Goal: Task Accomplishment & Management: Use online tool/utility

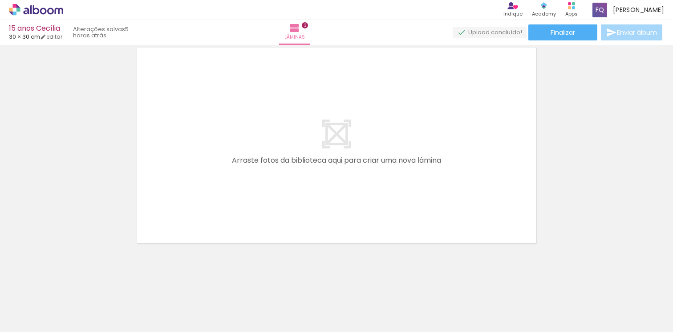
scroll to position [703, 0]
drag, startPoint x: 320, startPoint y: 311, endPoint x: 340, endPoint y: 196, distance: 116.1
click at [340, 196] on quentale-workspace at bounding box center [336, 166] width 673 height 332
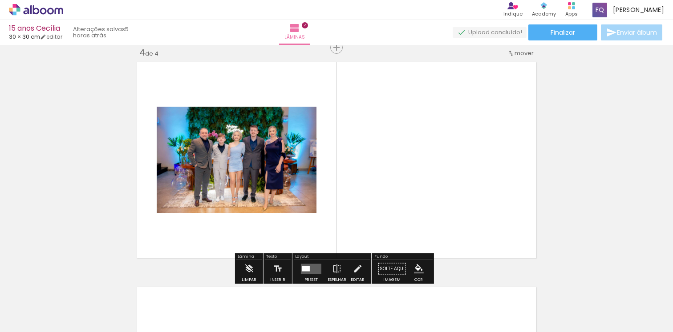
scroll to position [686, 0]
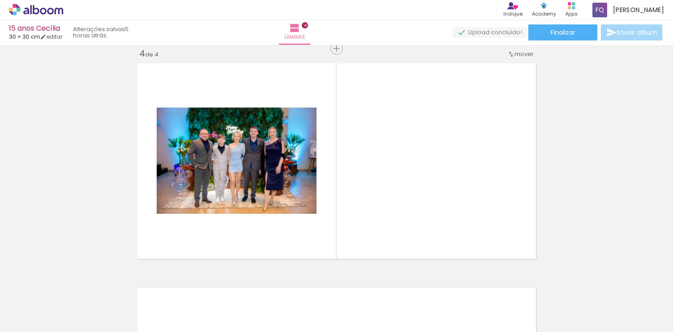
drag, startPoint x: 265, startPoint y: 304, endPoint x: 269, endPoint y: 262, distance: 42.0
click at [277, 227] on quentale-workspace at bounding box center [336, 166] width 673 height 332
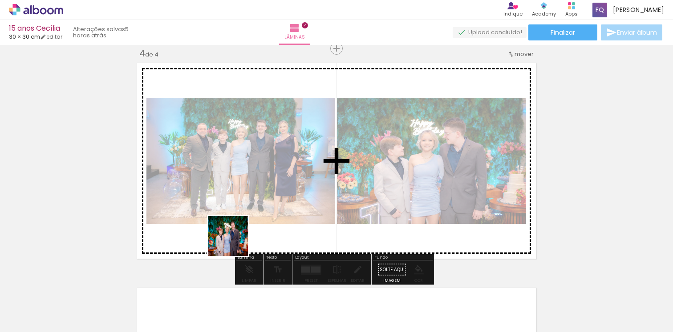
drag, startPoint x: 228, startPoint y: 303, endPoint x: 248, endPoint y: 212, distance: 92.9
click at [242, 200] on quentale-workspace at bounding box center [336, 166] width 673 height 332
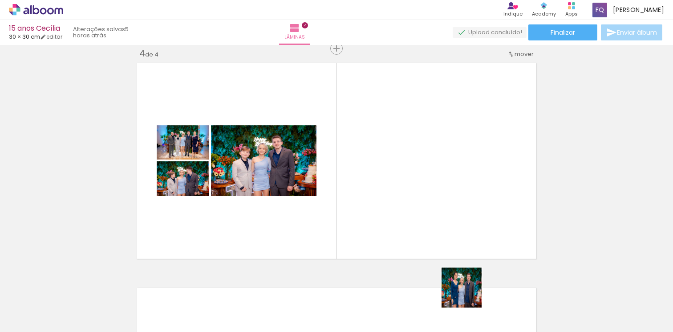
drag, startPoint x: 467, startPoint y: 307, endPoint x: 446, endPoint y: 221, distance: 88.5
click at [446, 221] on quentale-workspace at bounding box center [336, 166] width 673 height 332
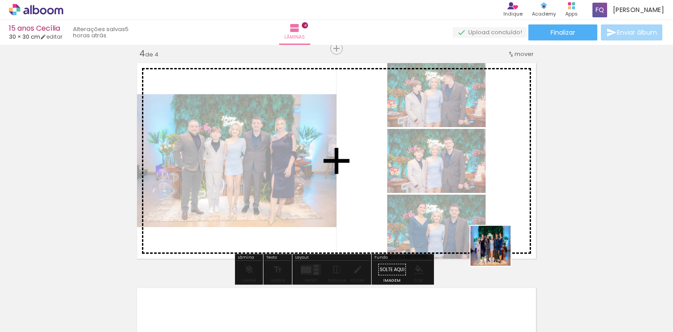
drag, startPoint x: 517, startPoint y: 303, endPoint x: 463, endPoint y: 234, distance: 87.7
click at [469, 210] on quentale-workspace at bounding box center [336, 166] width 673 height 332
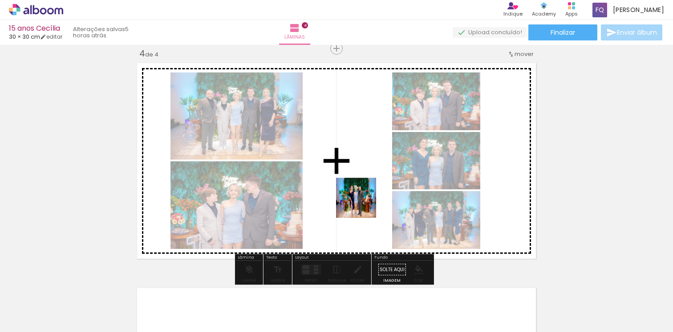
drag, startPoint x: 371, startPoint y: 299, endPoint x: 363, endPoint y: 196, distance: 103.1
click at [363, 196] on quentale-workspace at bounding box center [336, 166] width 673 height 332
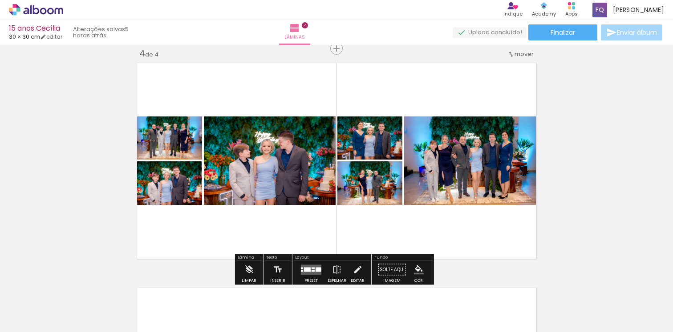
click at [309, 269] on quentale-layouter at bounding box center [311, 270] width 20 height 10
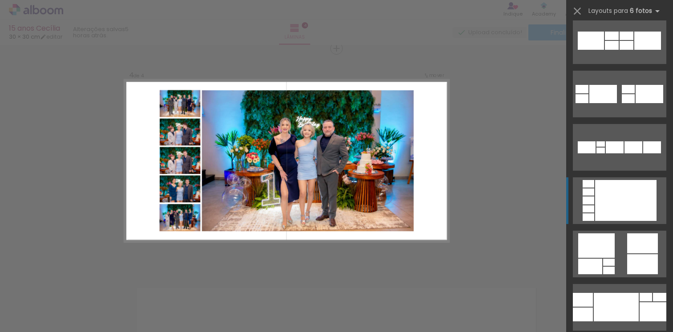
scroll to position [126, 0]
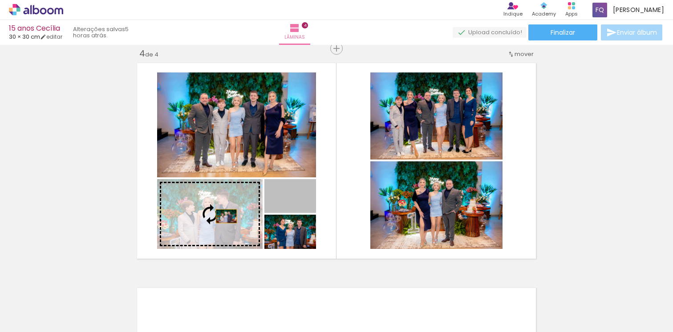
drag, startPoint x: 305, startPoint y: 206, endPoint x: 222, endPoint y: 217, distance: 84.4
click at [0, 0] on slot at bounding box center [0, 0] width 0 height 0
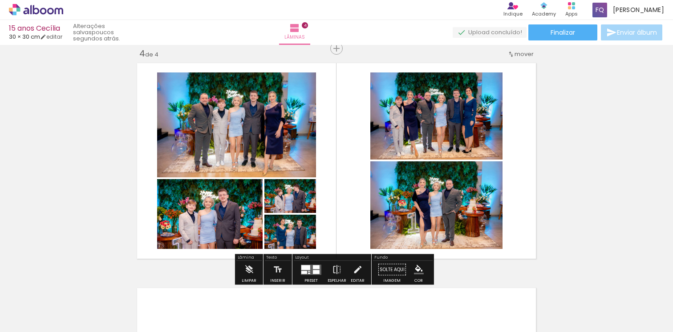
click at [317, 271] on div at bounding box center [316, 272] width 7 height 4
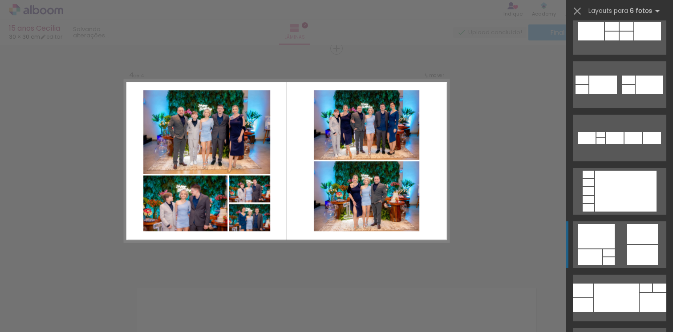
scroll to position [320, 0]
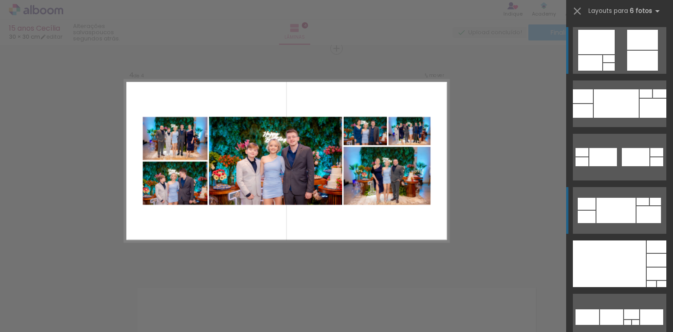
click at [611, 118] on div at bounding box center [615, 103] width 45 height 28
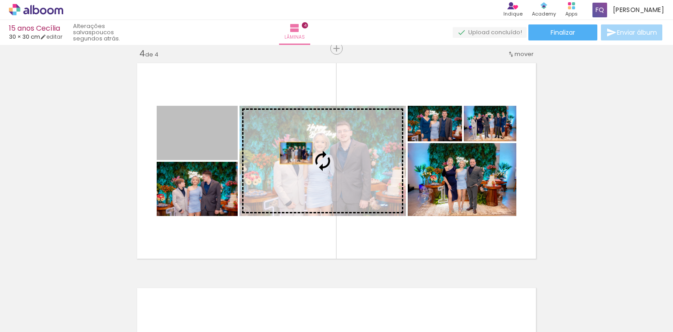
drag, startPoint x: 190, startPoint y: 145, endPoint x: 294, endPoint y: 153, distance: 104.0
click at [0, 0] on slot at bounding box center [0, 0] width 0 height 0
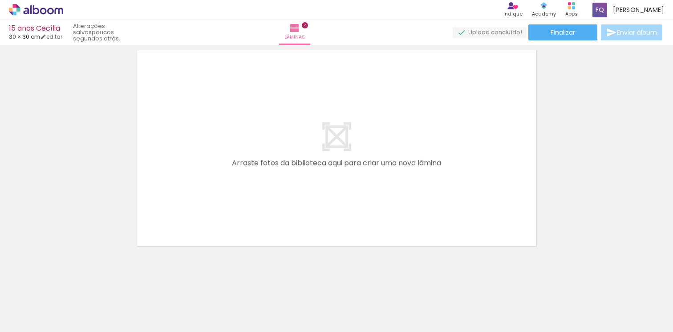
scroll to position [928, 0]
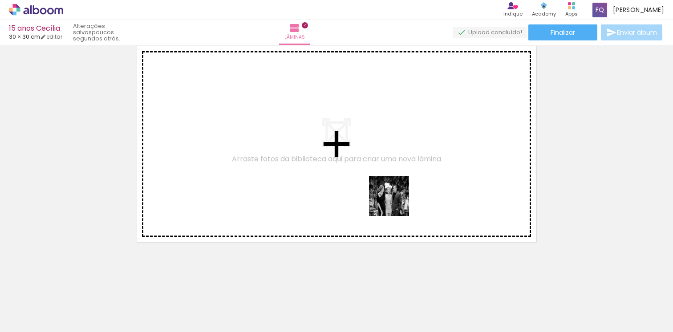
drag, startPoint x: 405, startPoint y: 299, endPoint x: 395, endPoint y: 197, distance: 102.8
click at [395, 201] on quentale-workspace at bounding box center [336, 166] width 673 height 332
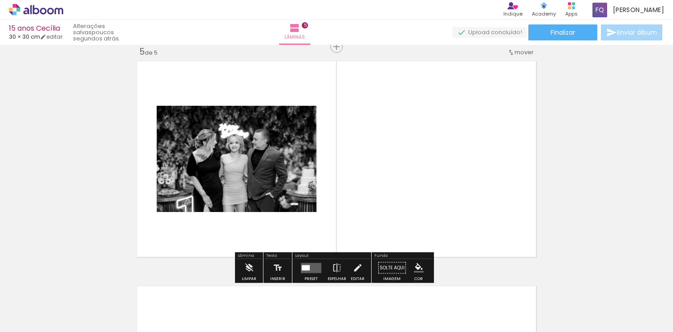
scroll to position [912, 0]
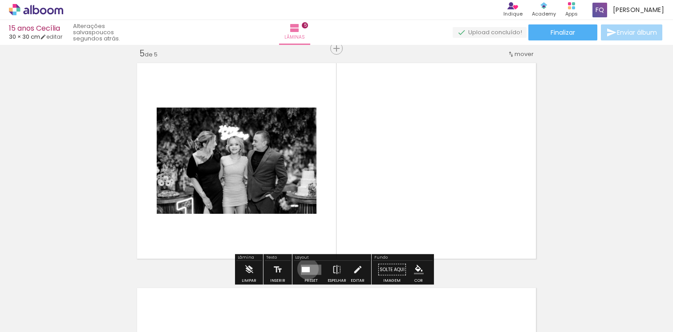
click at [306, 268] on div at bounding box center [306, 269] width 8 height 5
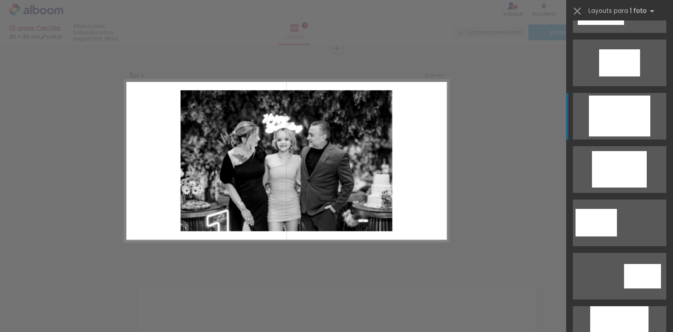
scroll to position [251, 0]
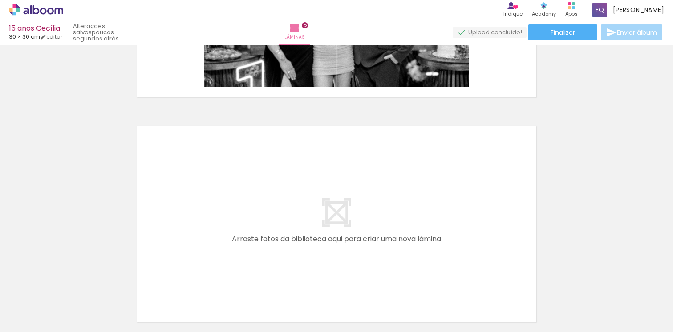
scroll to position [1069, 0]
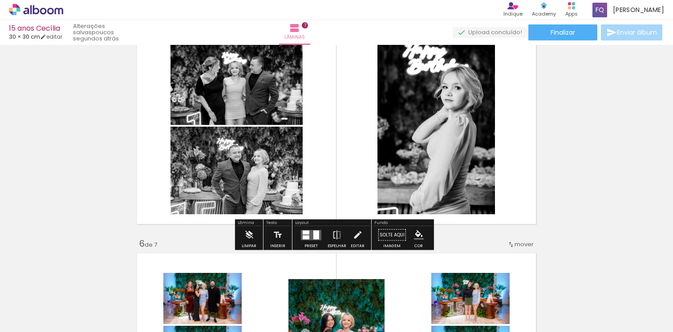
scroll to position [0, 1731]
click at [311, 237] on quentale-layouter at bounding box center [311, 235] width 20 height 10
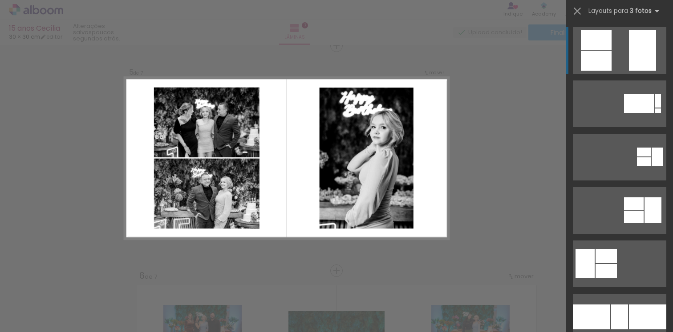
scroll to position [912, 0]
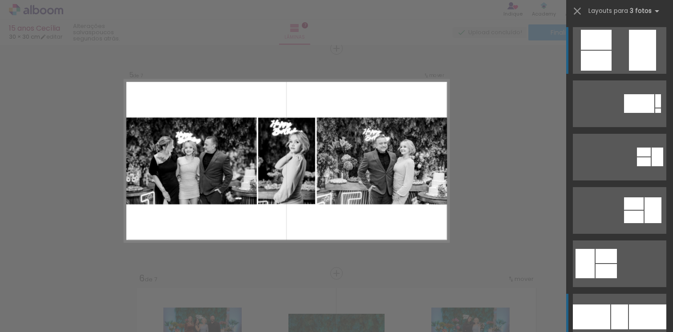
click at [614, 322] on div at bounding box center [619, 317] width 17 height 25
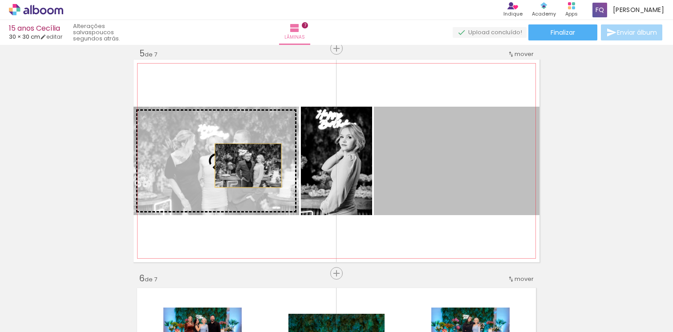
drag, startPoint x: 468, startPoint y: 175, endPoint x: 242, endPoint y: 165, distance: 226.6
click at [0, 0] on slot at bounding box center [0, 0] width 0 height 0
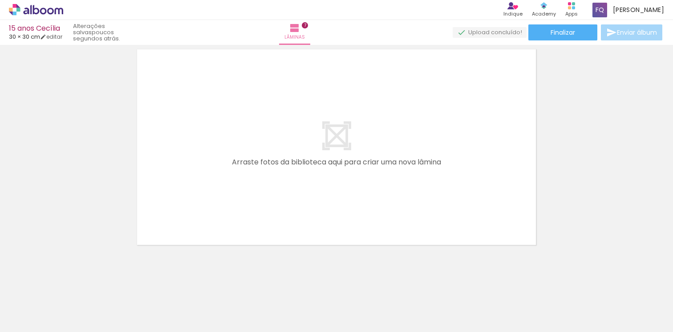
scroll to position [1601, 0]
drag, startPoint x: 246, startPoint y: 309, endPoint x: 350, endPoint y: 290, distance: 105.8
click at [256, 175] on quentale-workspace at bounding box center [336, 166] width 673 height 332
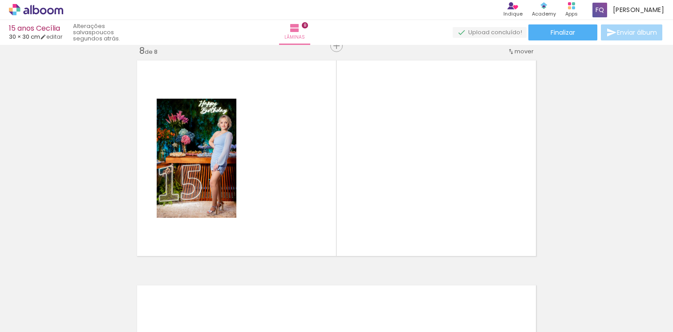
scroll to position [1587, 0]
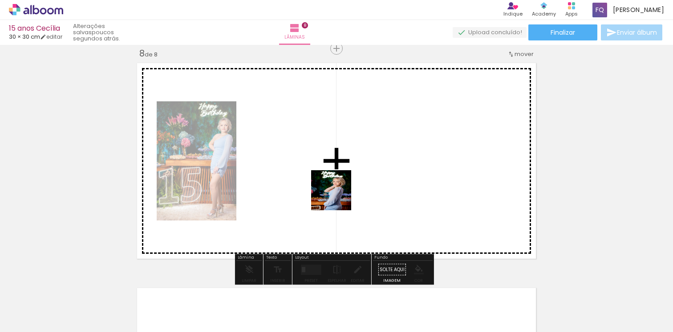
drag, startPoint x: 341, startPoint y: 253, endPoint x: 342, endPoint y: 202, distance: 50.3
click at [337, 185] on quentale-workspace at bounding box center [336, 166] width 673 height 332
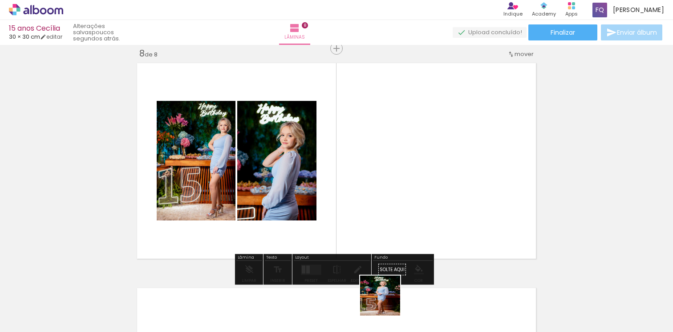
drag, startPoint x: 387, startPoint y: 308, endPoint x: 390, endPoint y: 170, distance: 137.9
click at [390, 171] on quentale-workspace at bounding box center [336, 166] width 673 height 332
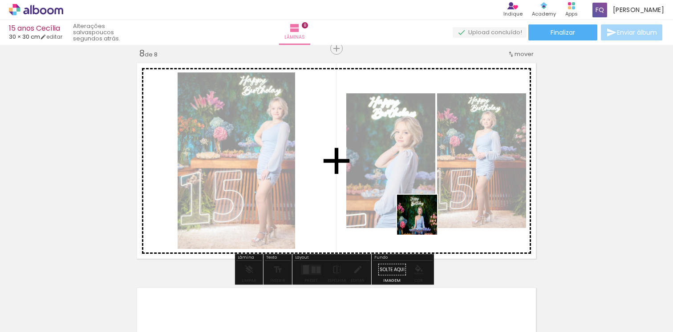
drag, startPoint x: 430, startPoint y: 295, endPoint x: 417, endPoint y: 171, distance: 124.8
click at [417, 179] on quentale-workspace at bounding box center [336, 166] width 673 height 332
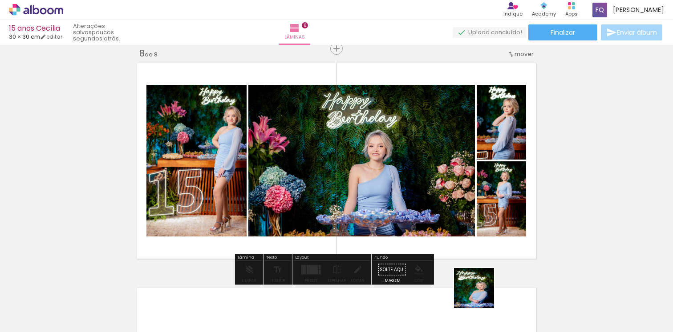
drag, startPoint x: 481, startPoint y: 306, endPoint x: 448, endPoint y: 203, distance: 108.3
click at [449, 206] on quentale-workspace at bounding box center [336, 166] width 673 height 332
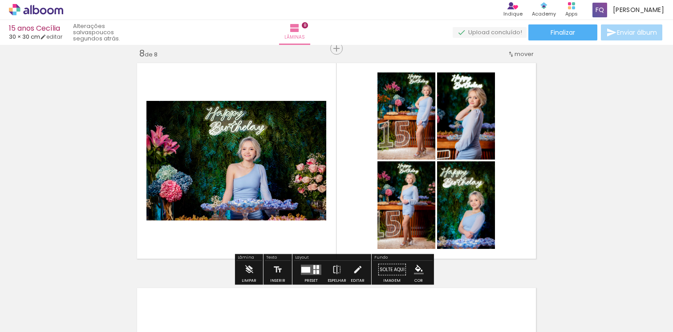
click at [308, 270] on quentale-layouter at bounding box center [311, 270] width 20 height 10
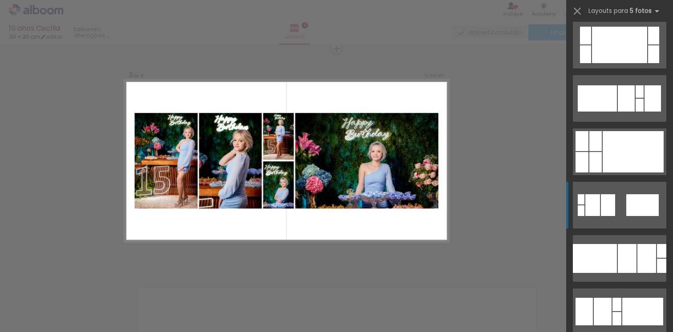
scroll to position [936, 0]
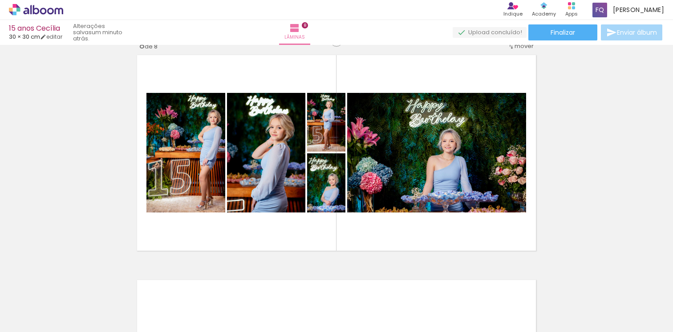
scroll to position [1598, 0]
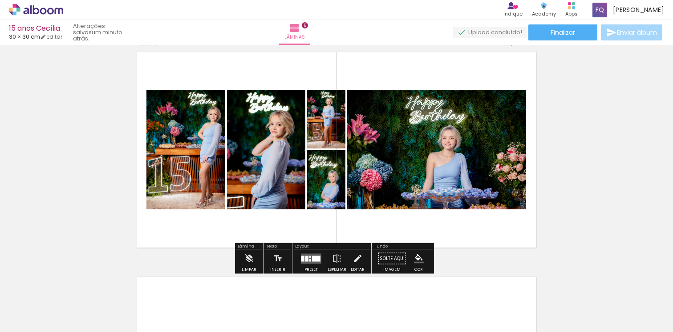
drag, startPoint x: 467, startPoint y: 67, endPoint x: 468, endPoint y: 78, distance: 11.1
click at [468, 78] on quentale-layouter at bounding box center [336, 149] width 406 height 203
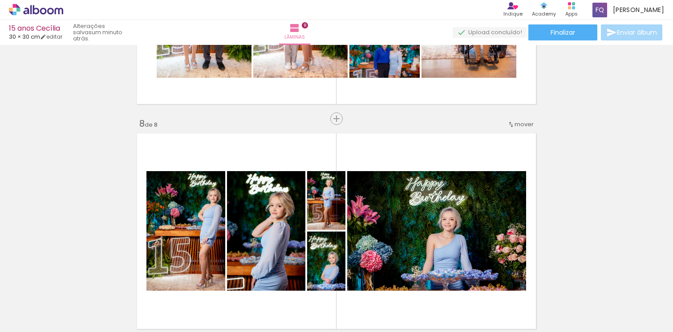
scroll to position [1490, 0]
